Goal: Check status: Check status

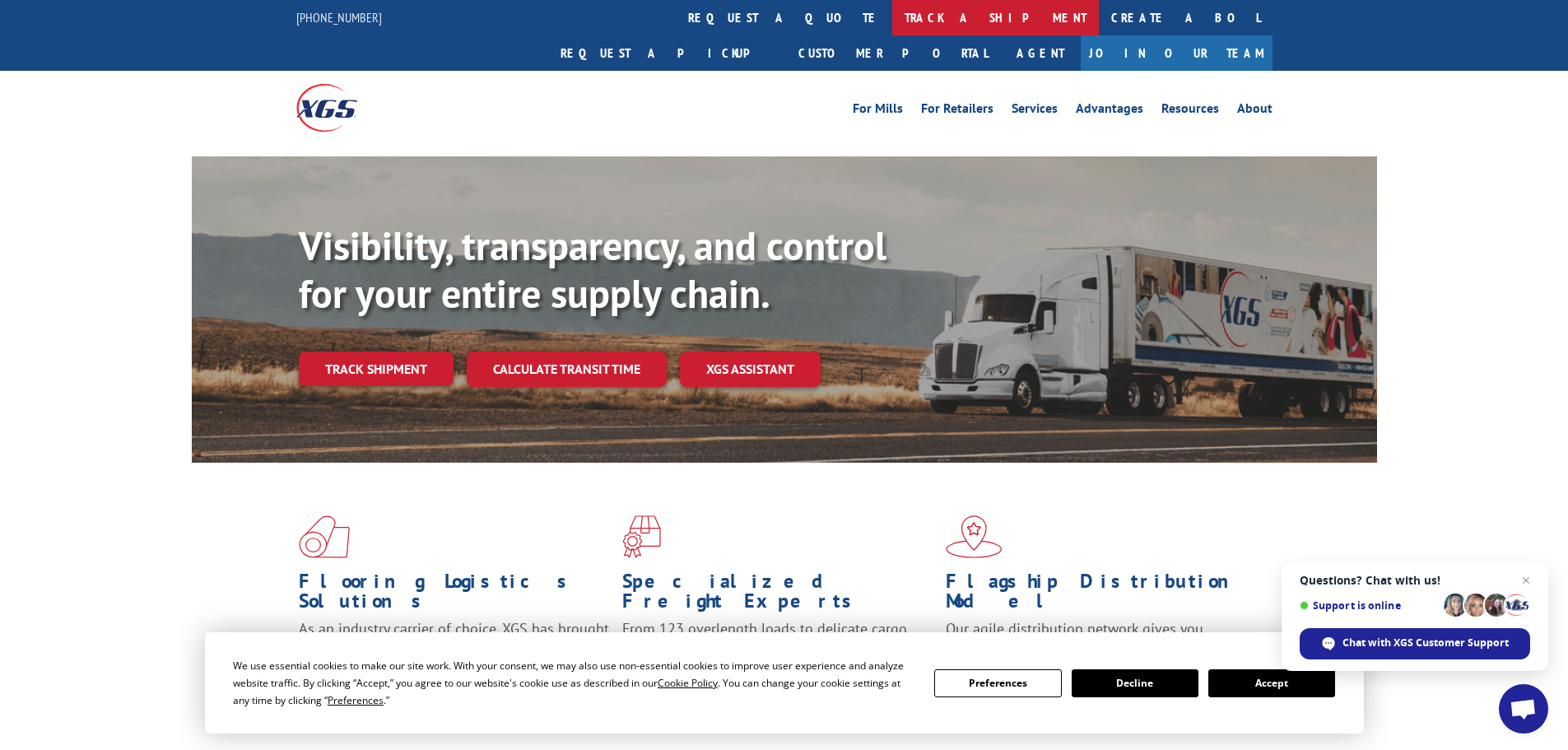
click at [892, 19] on link "track a shipment" at bounding box center [996, 17] width 207 height 35
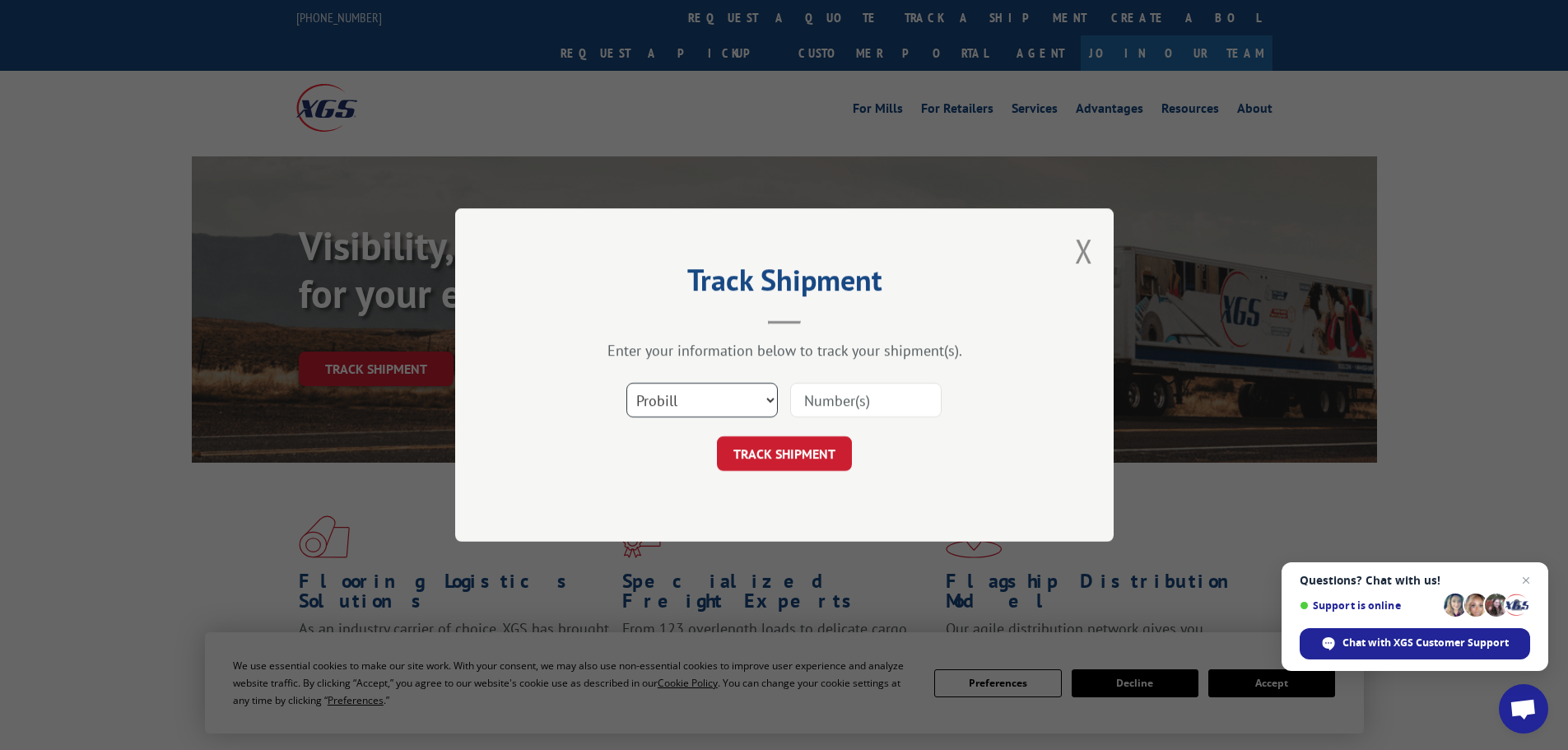
click at [703, 391] on select "Select category... Probill BOL PO" at bounding box center [701, 399] width 151 height 34
select select "bol"
click at [626, 382] on select "Select category... Probill BOL PO" at bounding box center [701, 399] width 151 height 34
click at [880, 403] on input at bounding box center [865, 399] width 151 height 34
paste input "6013811"
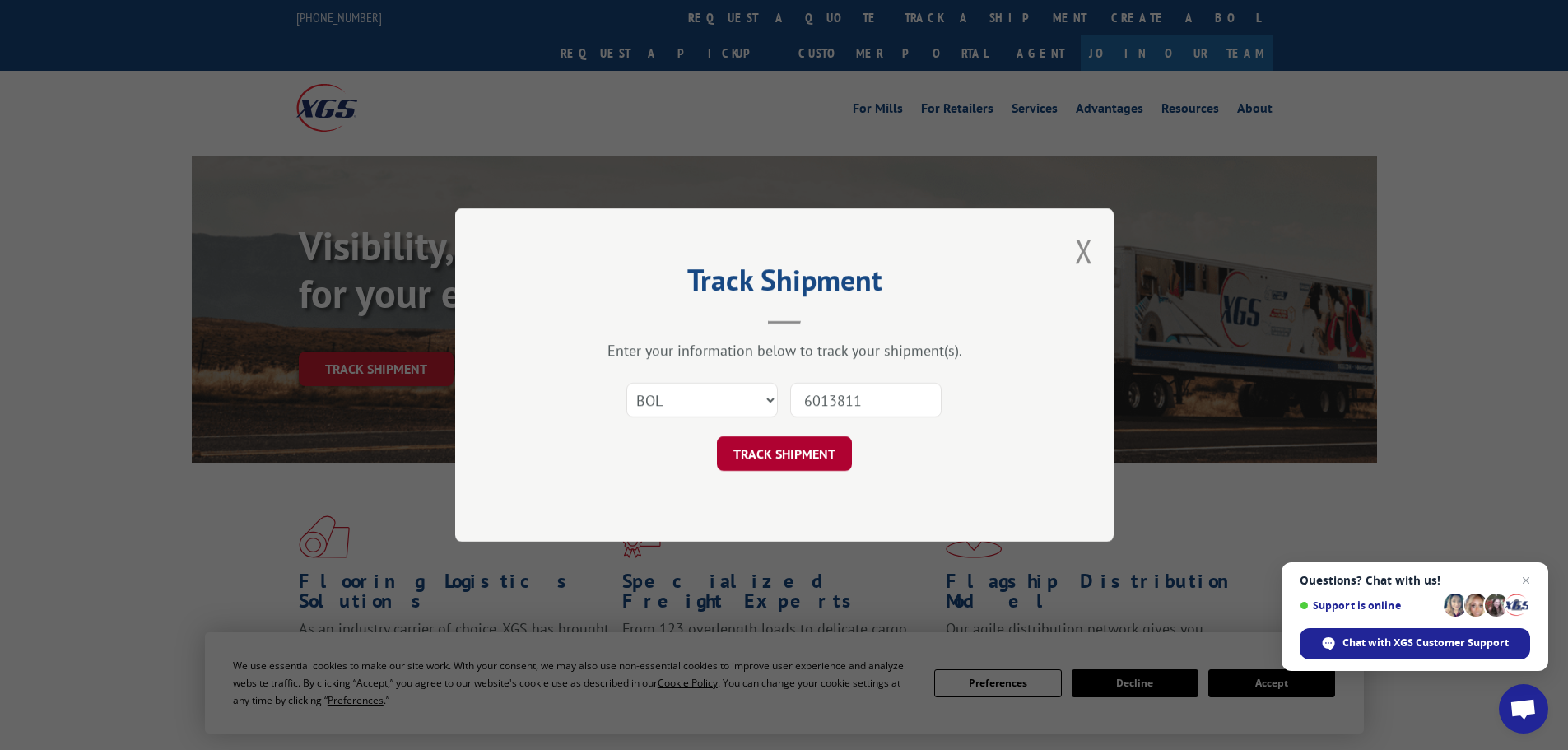
type input "6013811"
drag, startPoint x: 813, startPoint y: 451, endPoint x: 824, endPoint y: 445, distance: 12.5
click at [814, 450] on button "TRACK SHIPMENT" at bounding box center [784, 453] width 135 height 34
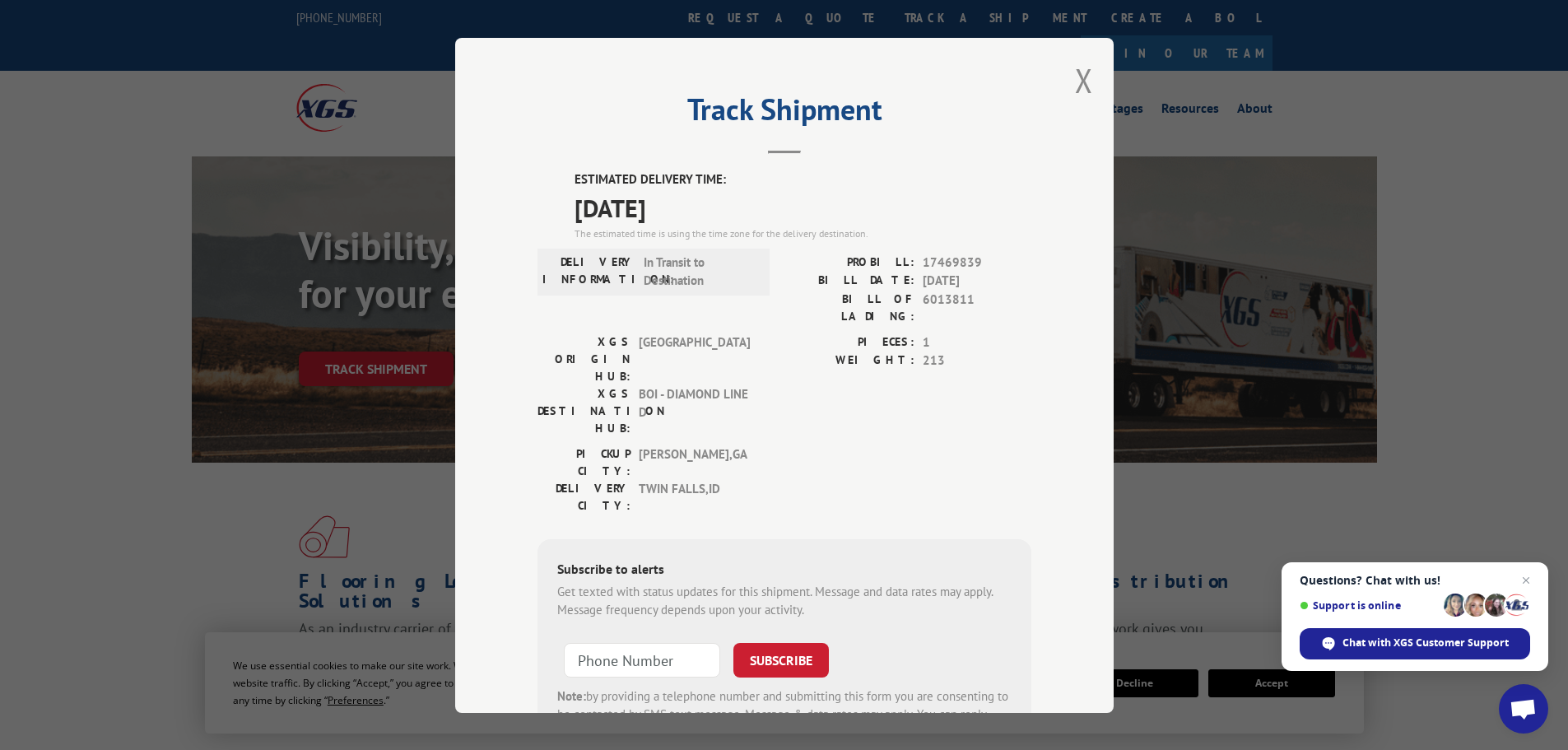
click at [1087, 82] on div "Track Shipment ESTIMATED DELIVERY TIME: 09/11/2025 The estimated time is using …" at bounding box center [784, 375] width 659 height 675
click at [1078, 85] on button "Close modal" at bounding box center [1083, 81] width 18 height 43
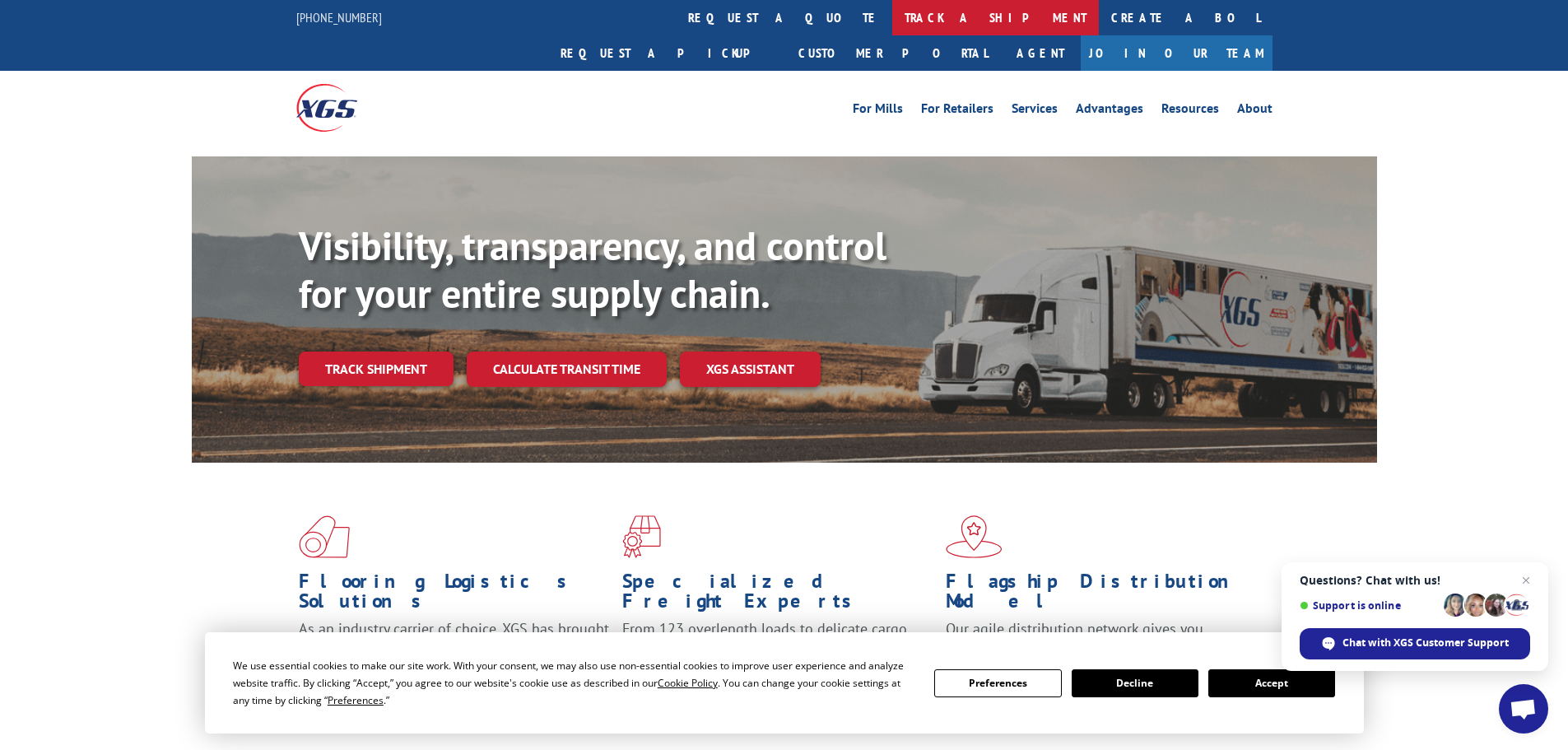
click at [892, 16] on link "track a shipment" at bounding box center [996, 17] width 207 height 35
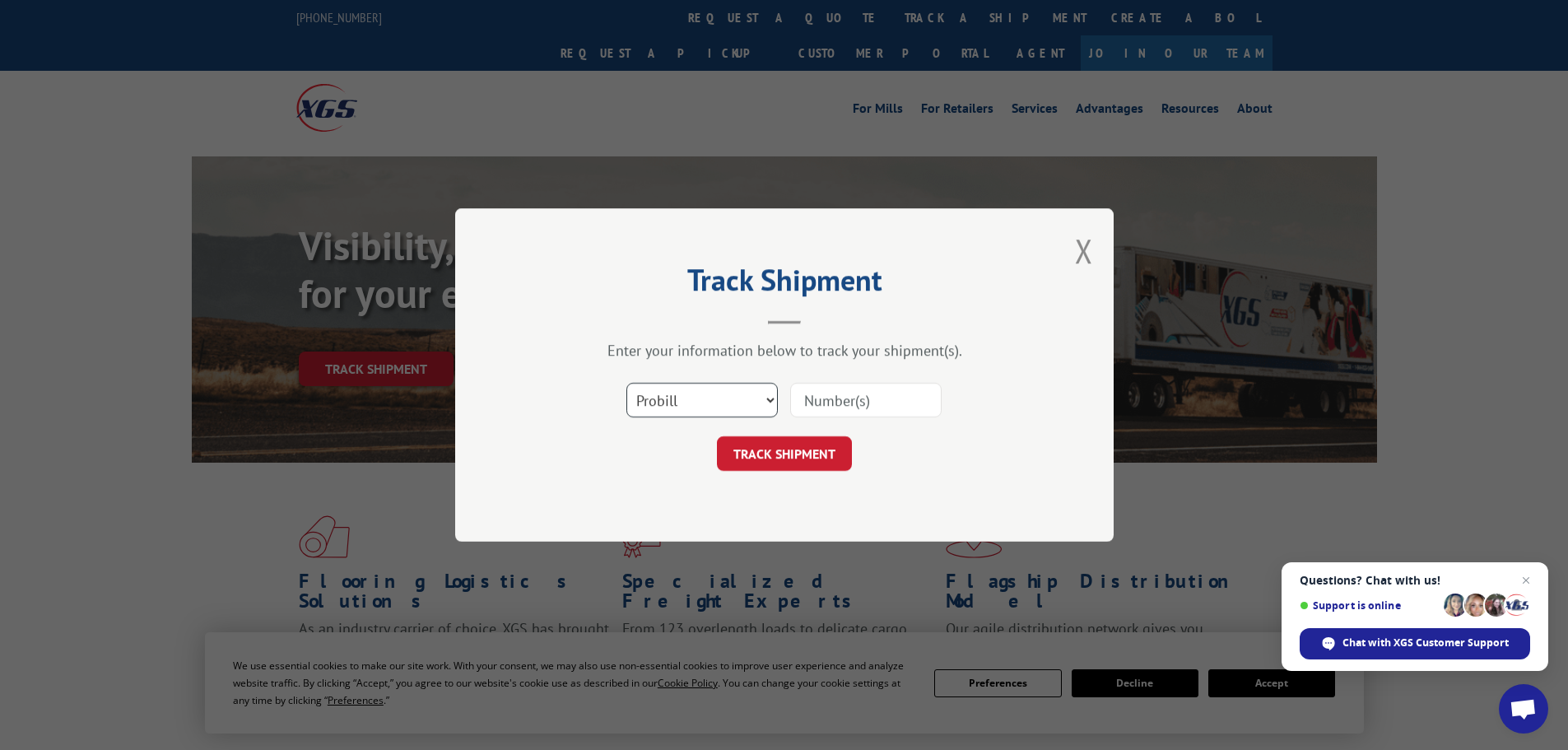
click at [755, 398] on select "Select category... Probill BOL PO" at bounding box center [701, 399] width 151 height 34
select select "bol"
click at [626, 382] on select "Select category... Probill BOL PO" at bounding box center [701, 399] width 151 height 34
click at [886, 393] on input at bounding box center [865, 399] width 151 height 34
paste input "5106087"
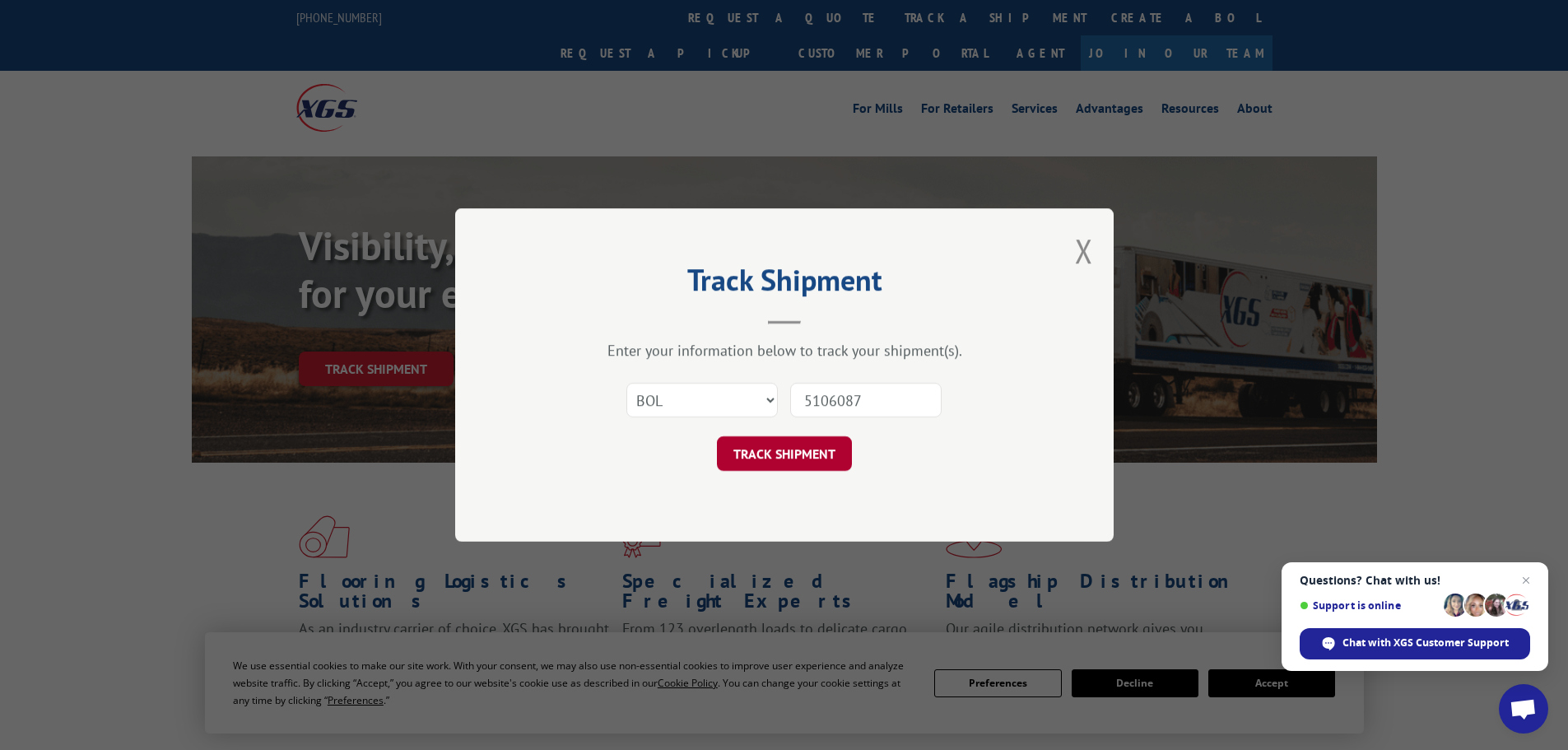
type input "5106087"
click at [753, 454] on button "TRACK SHIPMENT" at bounding box center [784, 453] width 135 height 34
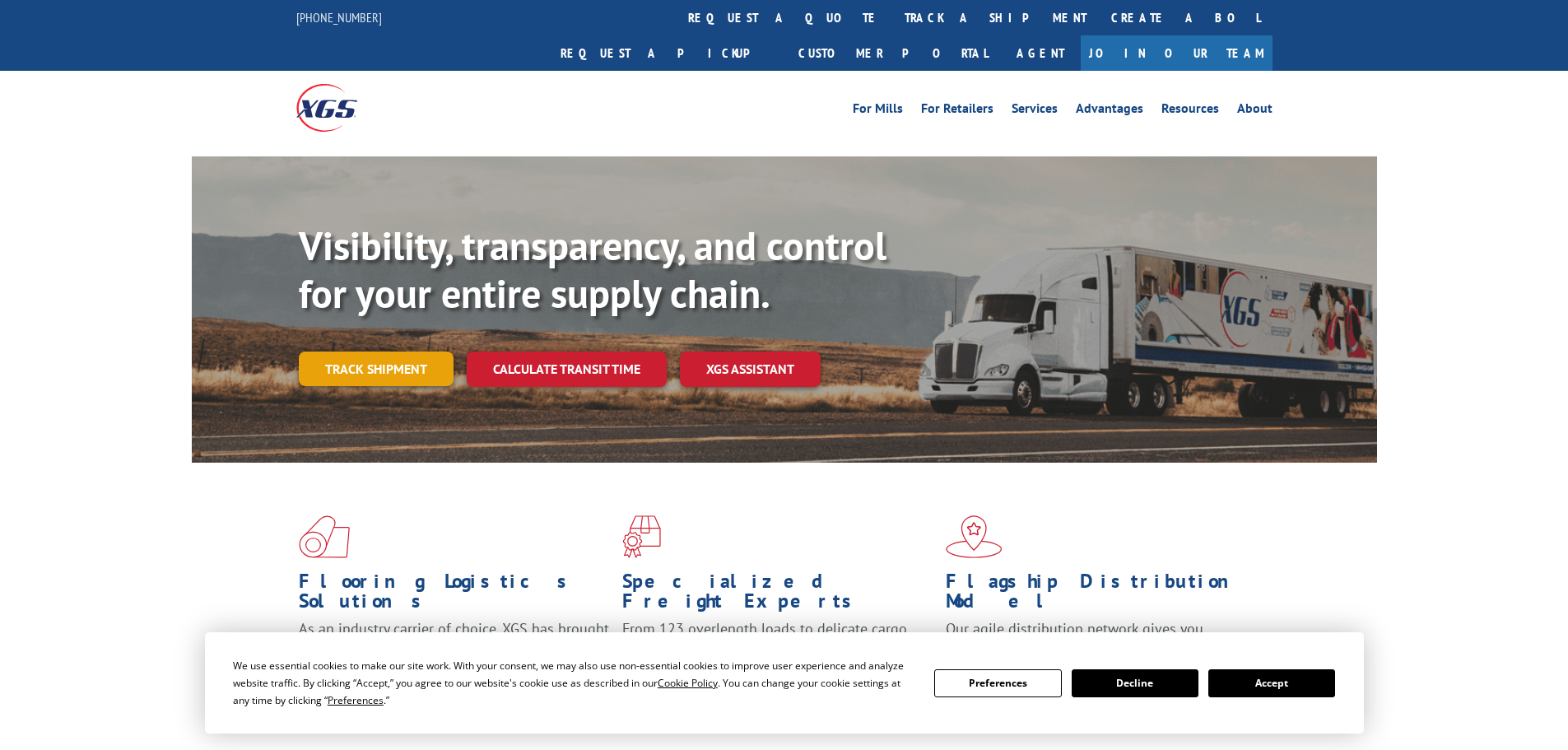
click at [355, 351] on link "Track shipment" at bounding box center [376, 369] width 155 height 34
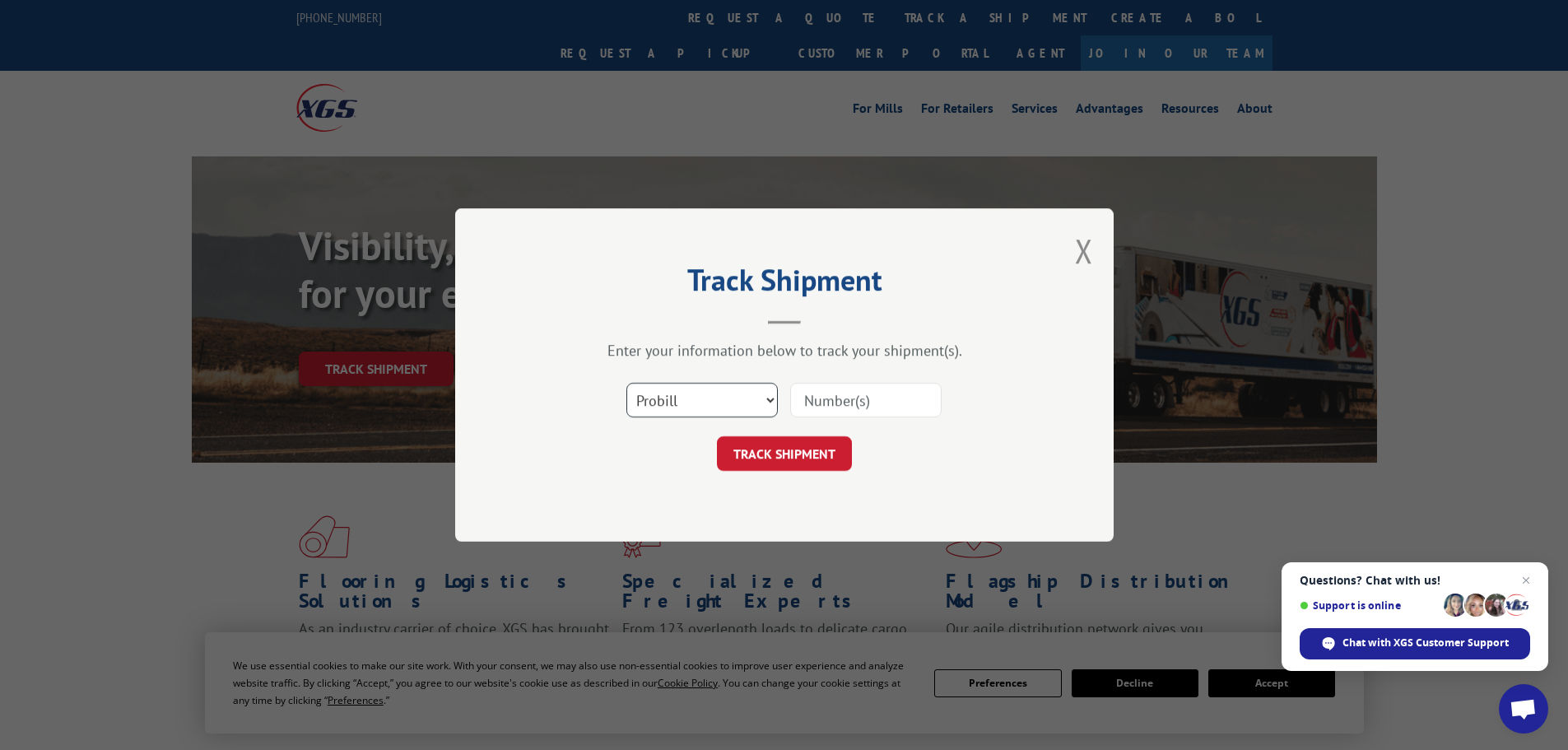
click at [688, 390] on select "Select category... Probill BOL PO" at bounding box center [701, 399] width 151 height 34
select select "bol"
click at [626, 382] on select "Select category... Probill BOL PO" at bounding box center [701, 399] width 151 height 34
click at [838, 391] on input at bounding box center [865, 399] width 151 height 34
paste input "5106087"
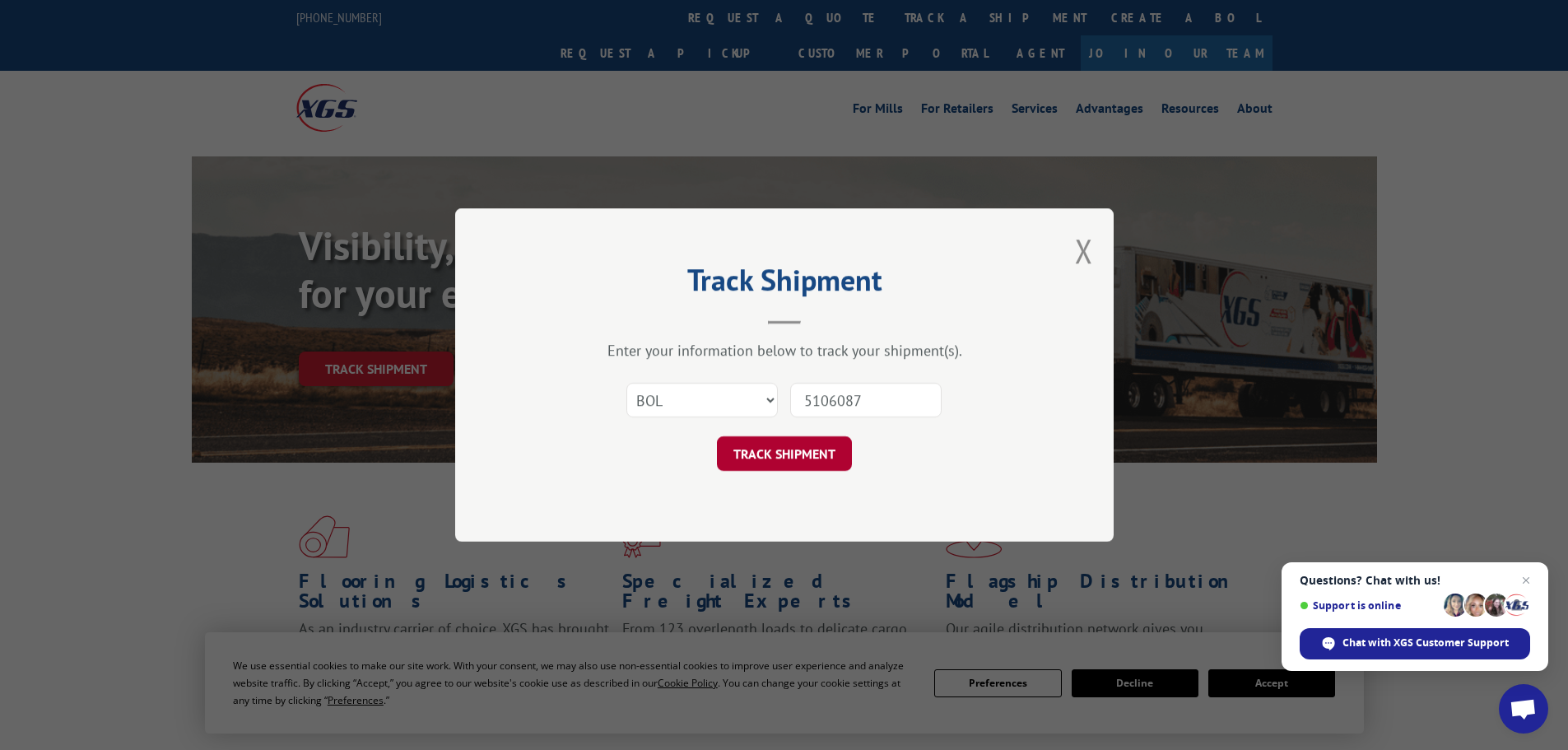
type input "5106087"
click at [797, 445] on button "TRACK SHIPMENT" at bounding box center [784, 453] width 135 height 34
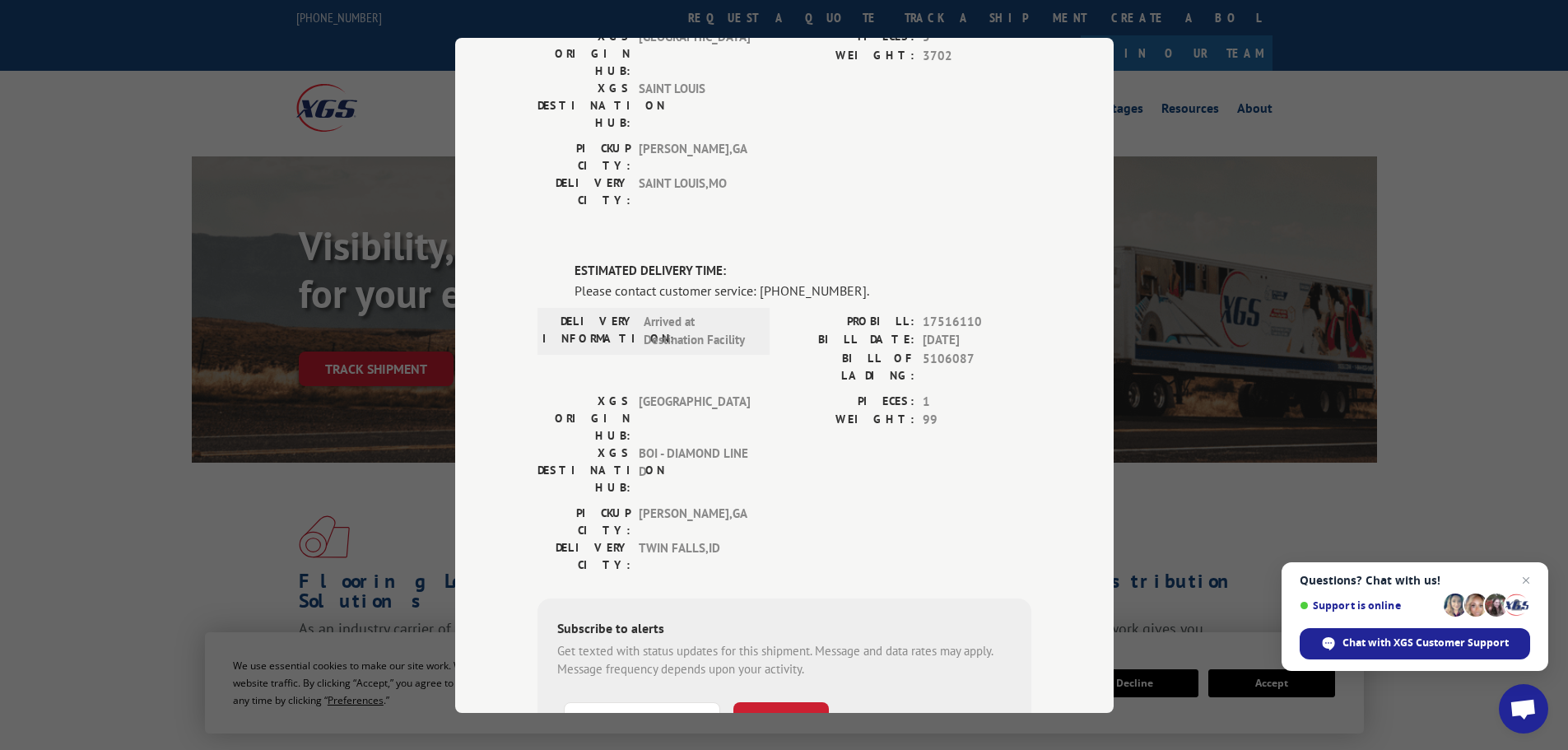
scroll to position [305, 0]
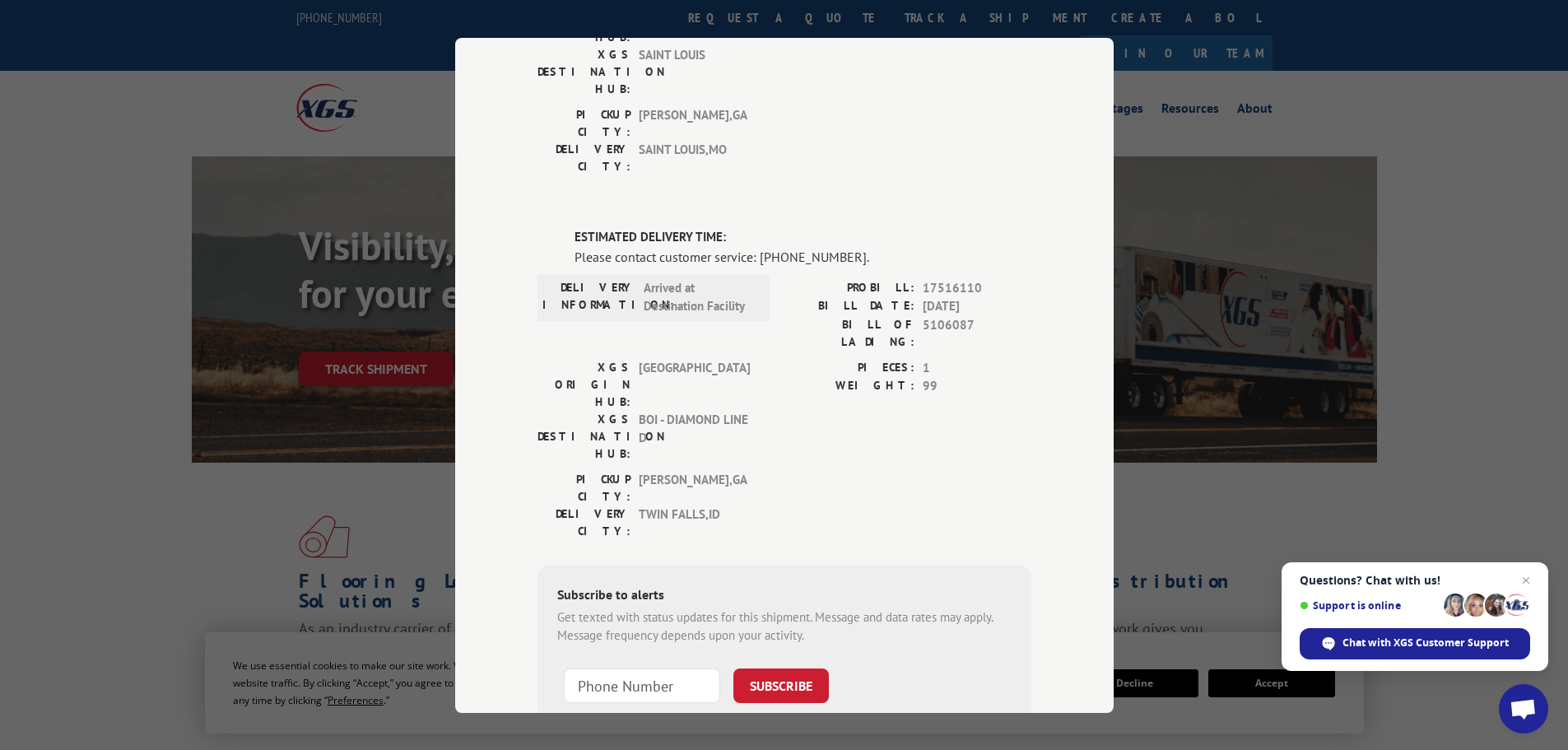
click at [65, 159] on div "Track Shipment DELIVERED DELIVERY INFORMATION: 09/04/2024 07:31 am Marshall PRO…" at bounding box center [784, 375] width 1568 height 750
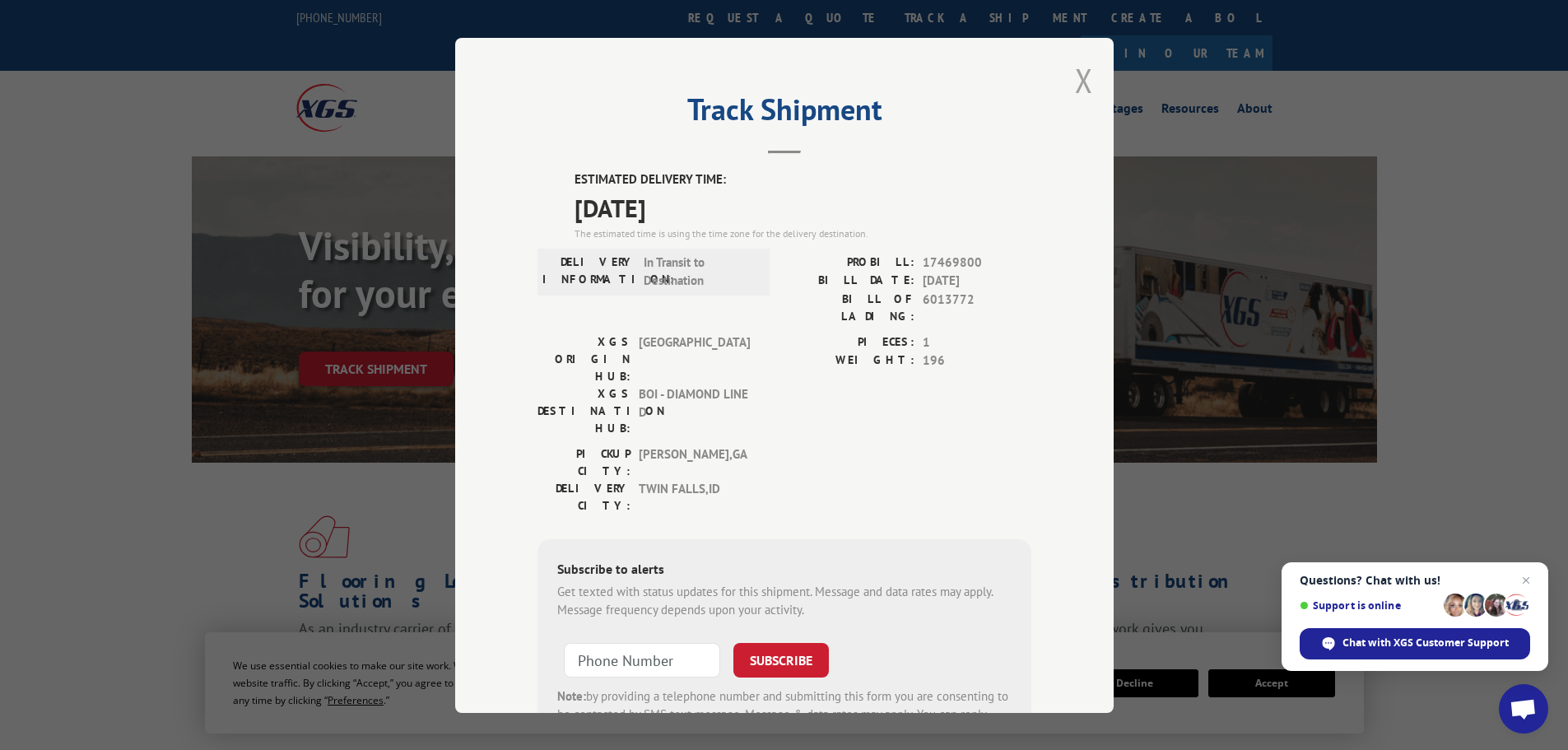
click at [1074, 77] on button "Close modal" at bounding box center [1083, 81] width 18 height 43
